Goal: Task Accomplishment & Management: Manage account settings

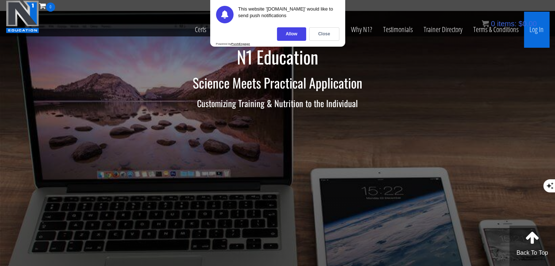
click at [540, 28] on link "Log In" at bounding box center [536, 30] width 25 height 36
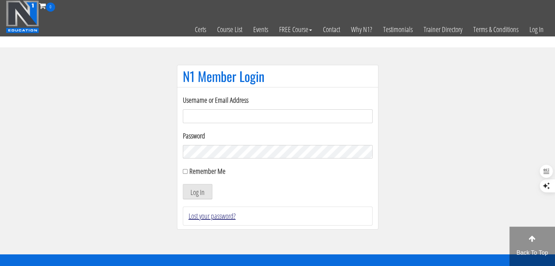
click at [220, 219] on link "Lost your password?" at bounding box center [212, 216] width 47 height 10
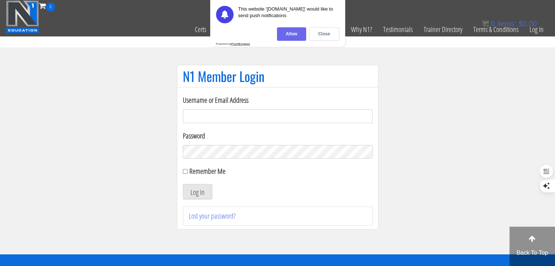
click at [296, 36] on div "Allow" at bounding box center [291, 34] width 29 height 14
